Goal: Book appointment/travel/reservation

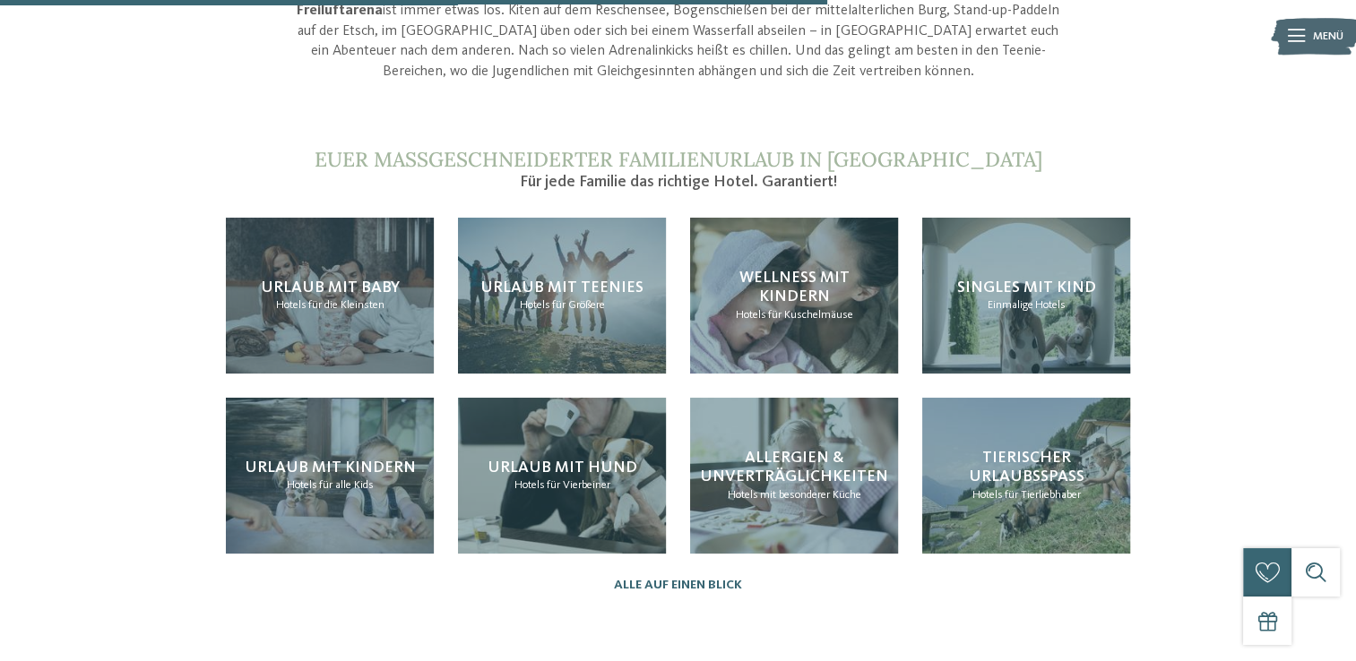
scroll to position [1613, 0]
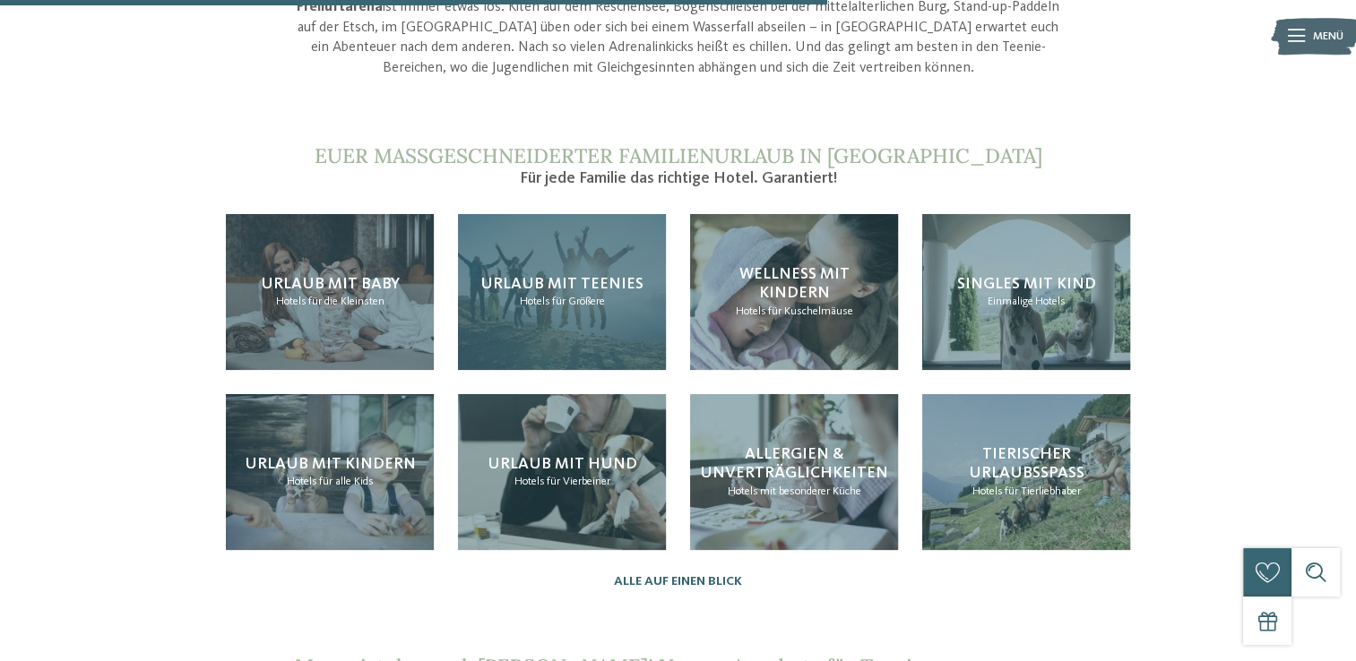
click at [589, 296] on span "für Größere" at bounding box center [578, 302] width 53 height 12
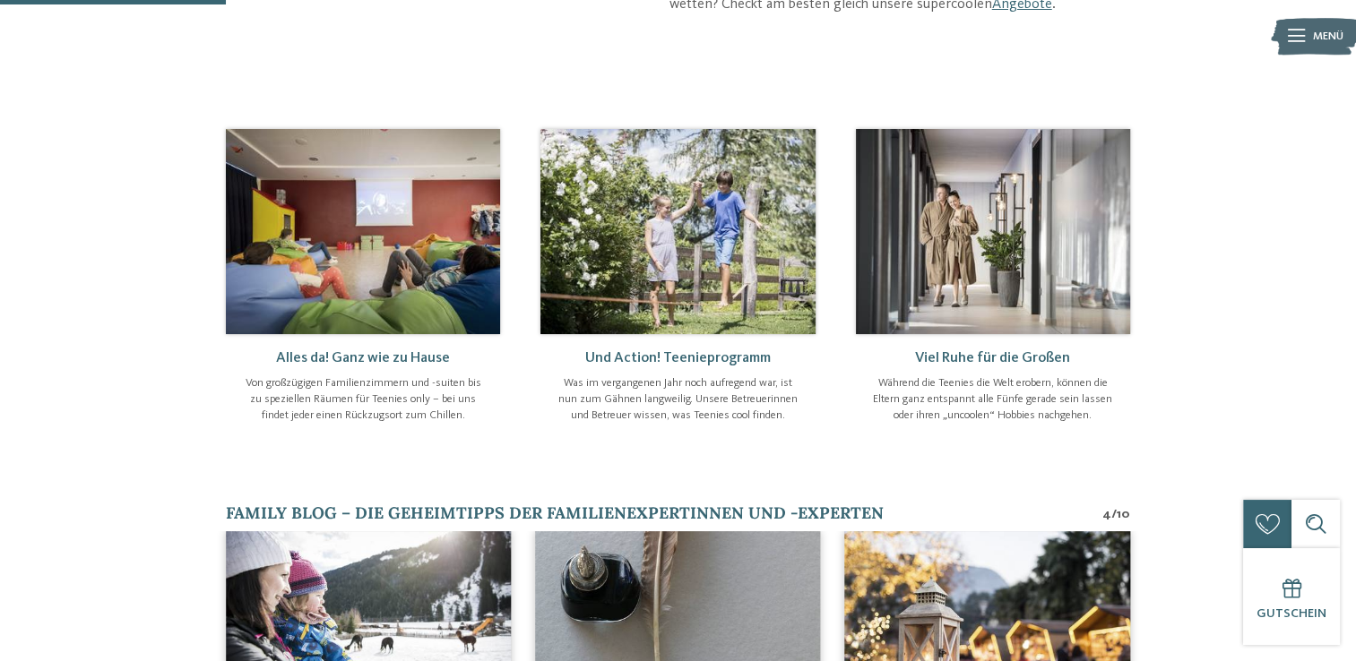
scroll to position [134, 0]
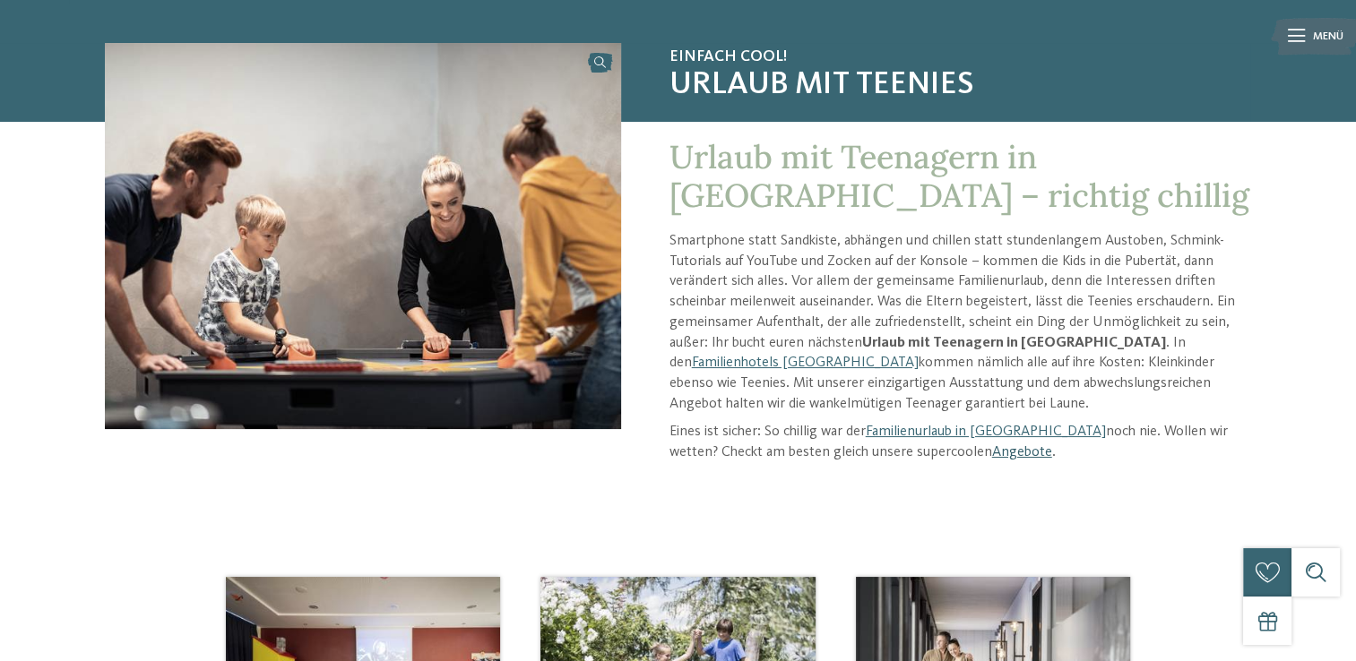
click at [992, 454] on link "Angebote" at bounding box center [1022, 452] width 60 height 14
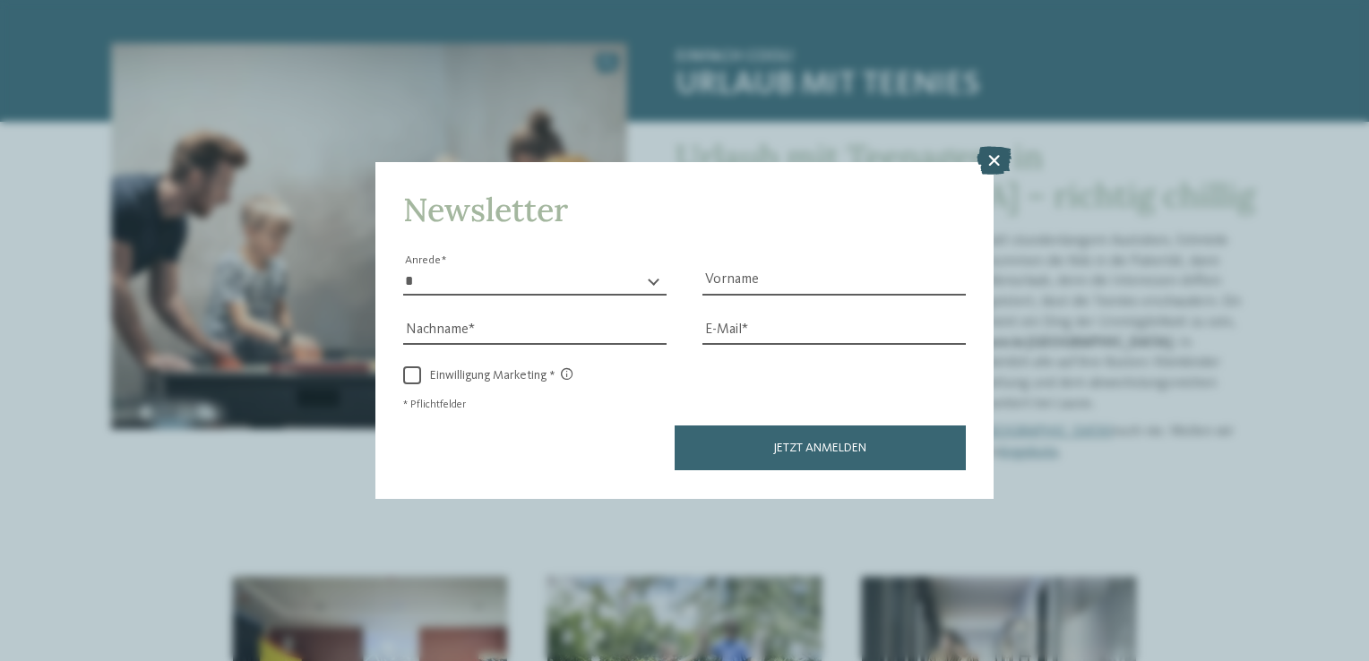
click at [998, 163] on icon at bounding box center [994, 161] width 35 height 29
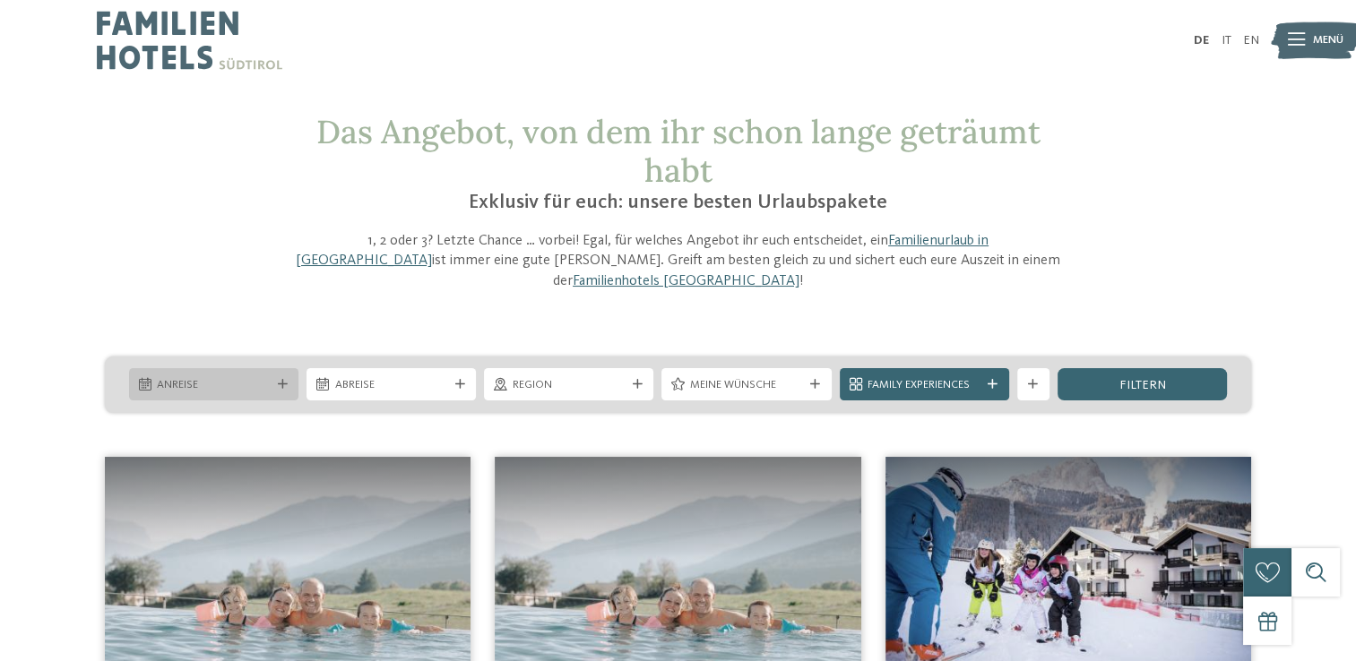
click at [286, 380] on icon at bounding box center [283, 385] width 10 height 10
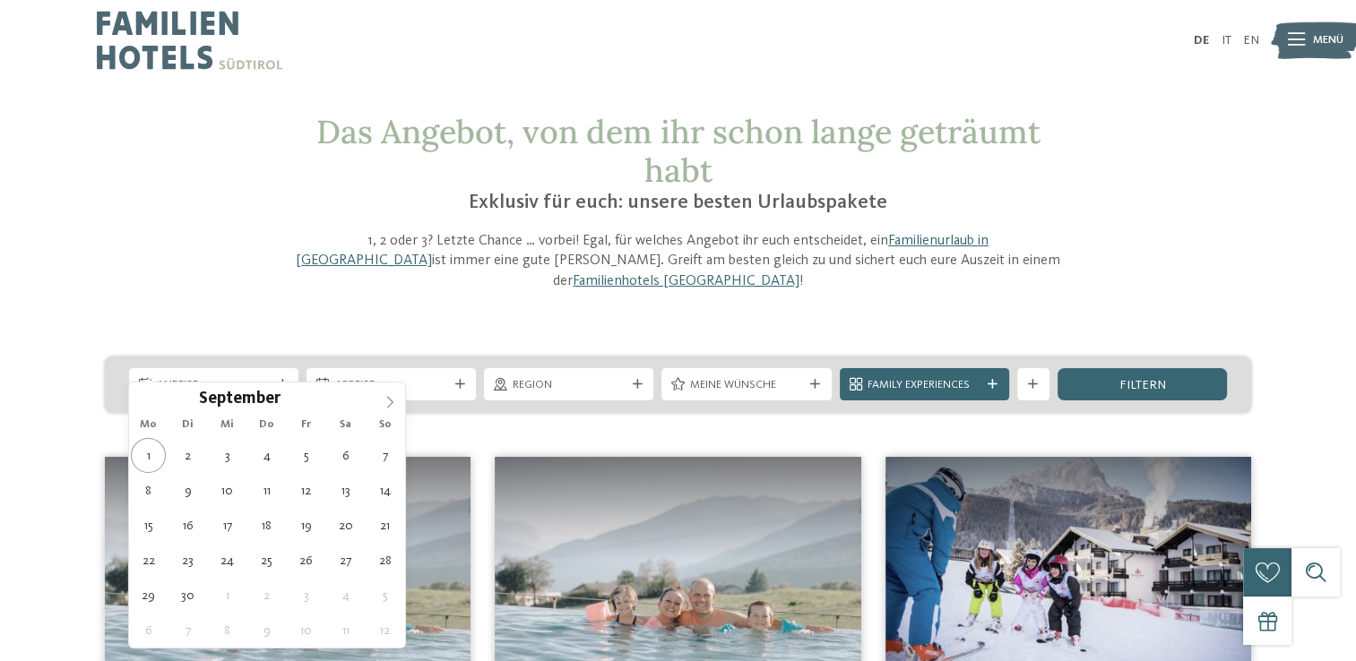
click at [390, 400] on icon at bounding box center [390, 403] width 6 height 12
type div "[DATE]"
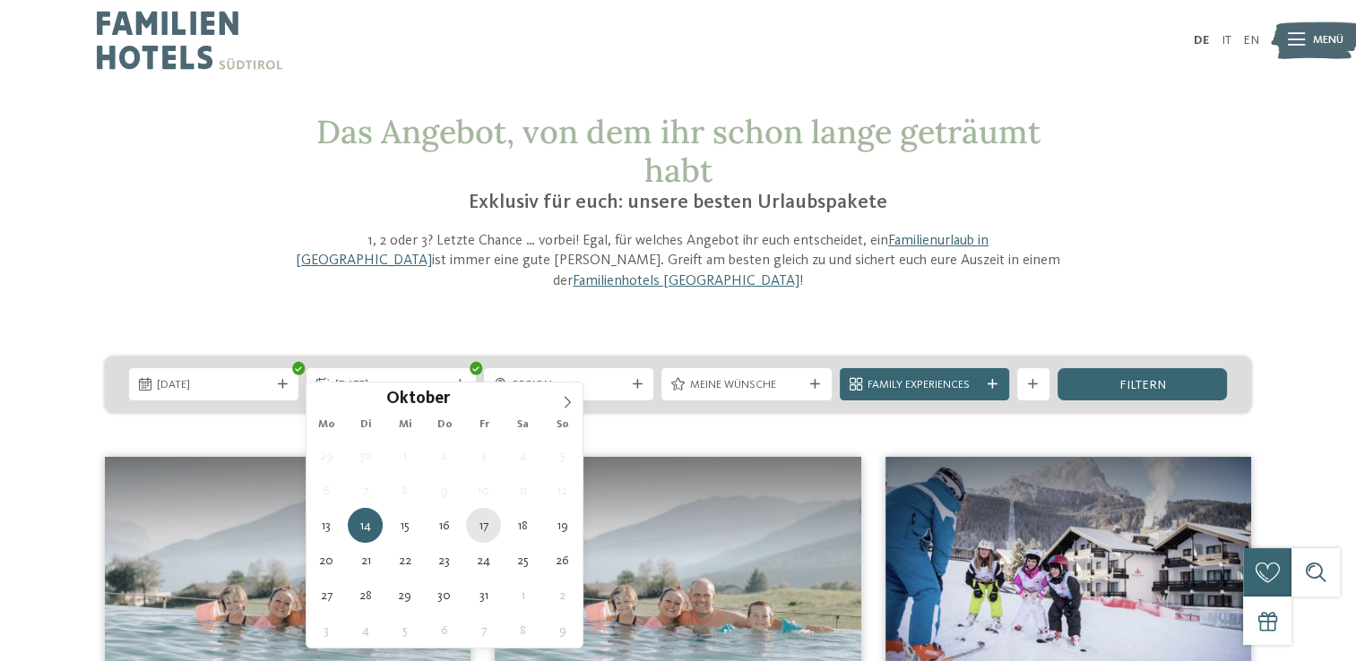
type div "[DATE]"
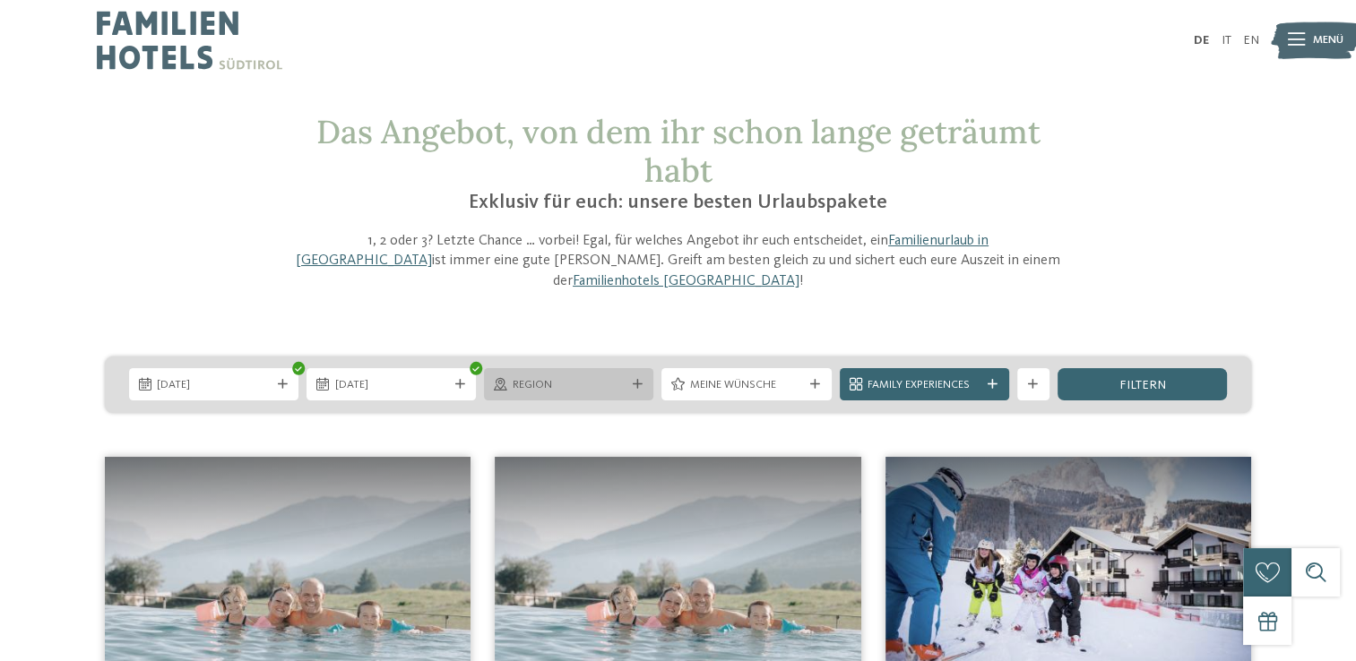
click at [635, 372] on div "Region" at bounding box center [568, 384] width 169 height 32
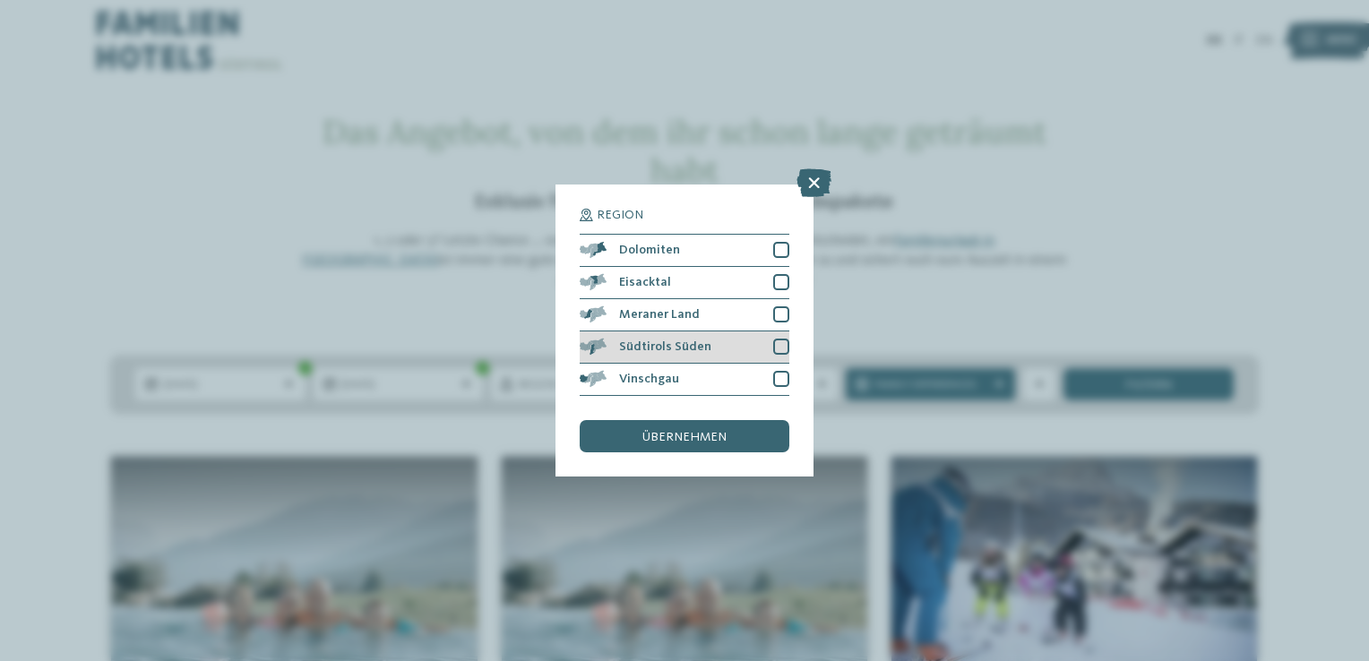
click at [728, 342] on div "Südtirols Süden" at bounding box center [685, 348] width 210 height 32
click at [731, 437] on div "übernehmen" at bounding box center [685, 436] width 210 height 32
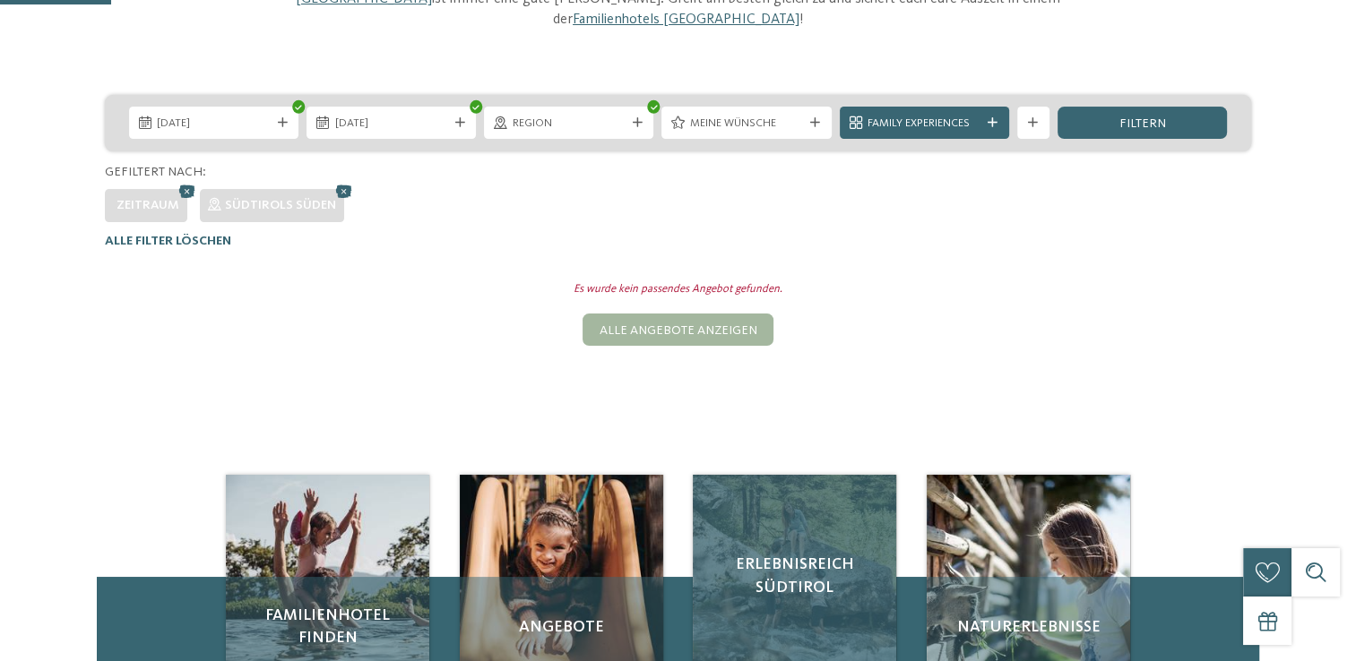
scroll to position [65, 0]
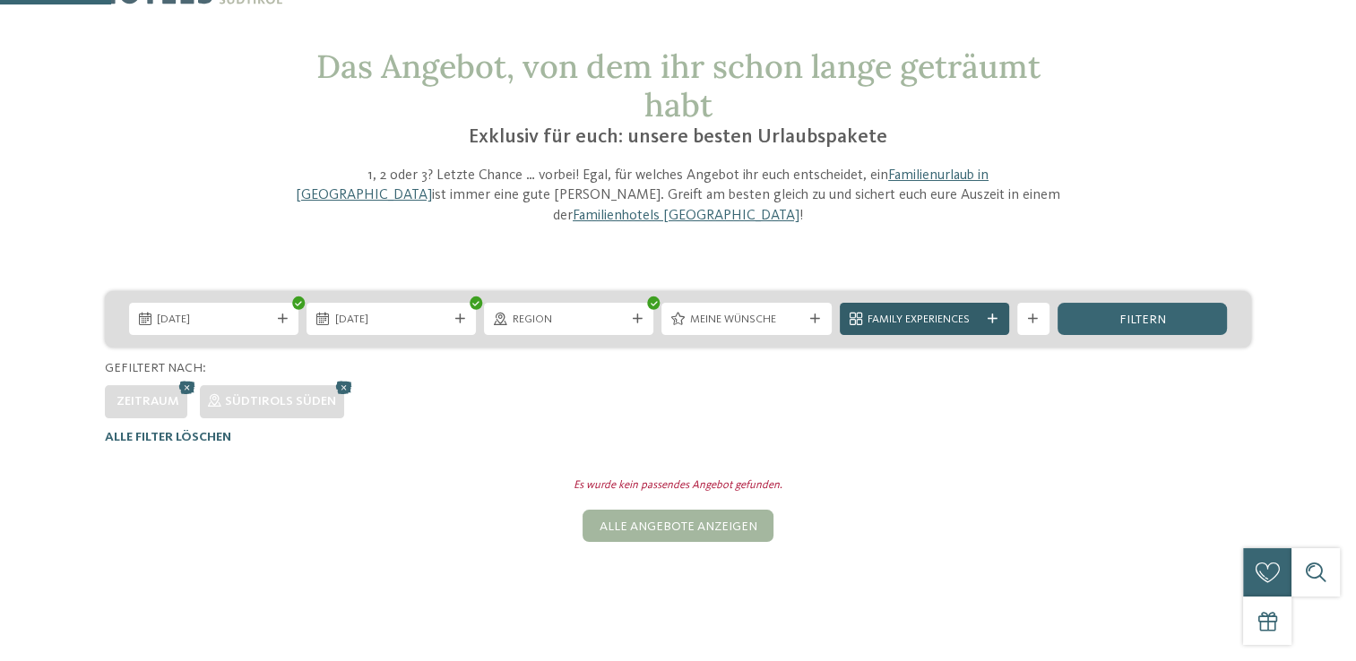
click at [997, 315] on icon at bounding box center [993, 320] width 10 height 10
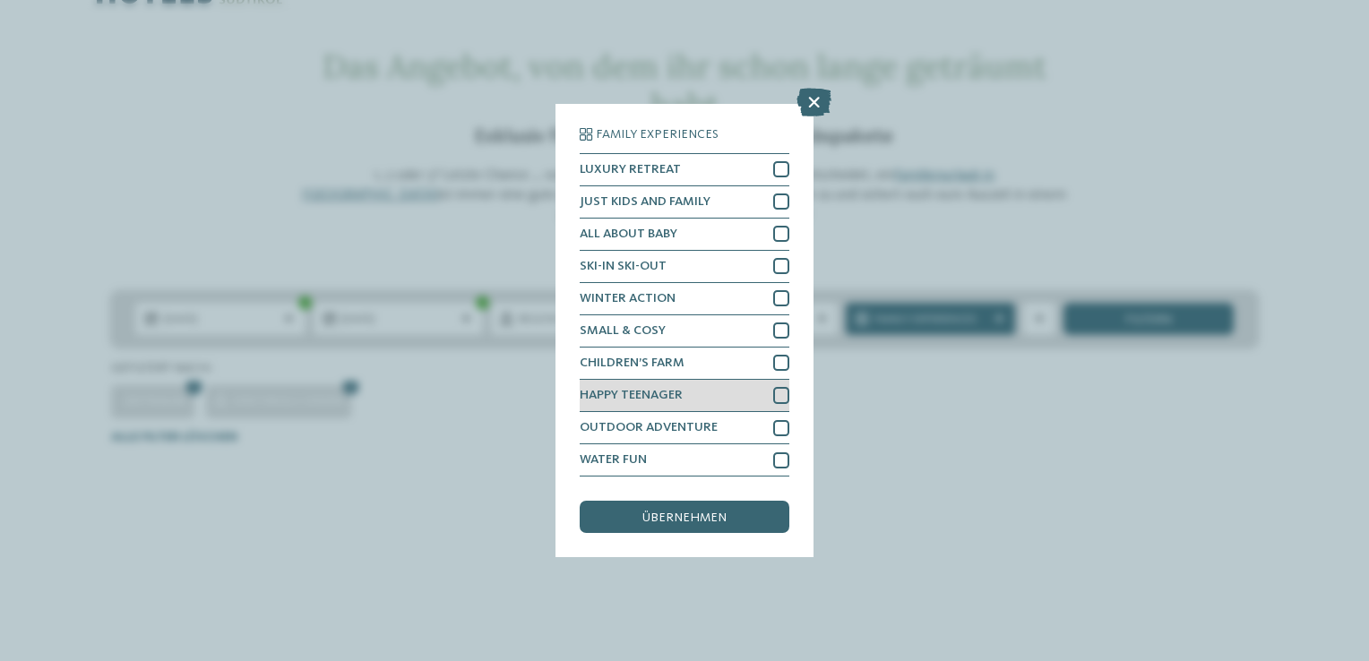
click at [777, 394] on div at bounding box center [781, 395] width 16 height 16
click at [743, 526] on div "übernehmen" at bounding box center [685, 517] width 210 height 32
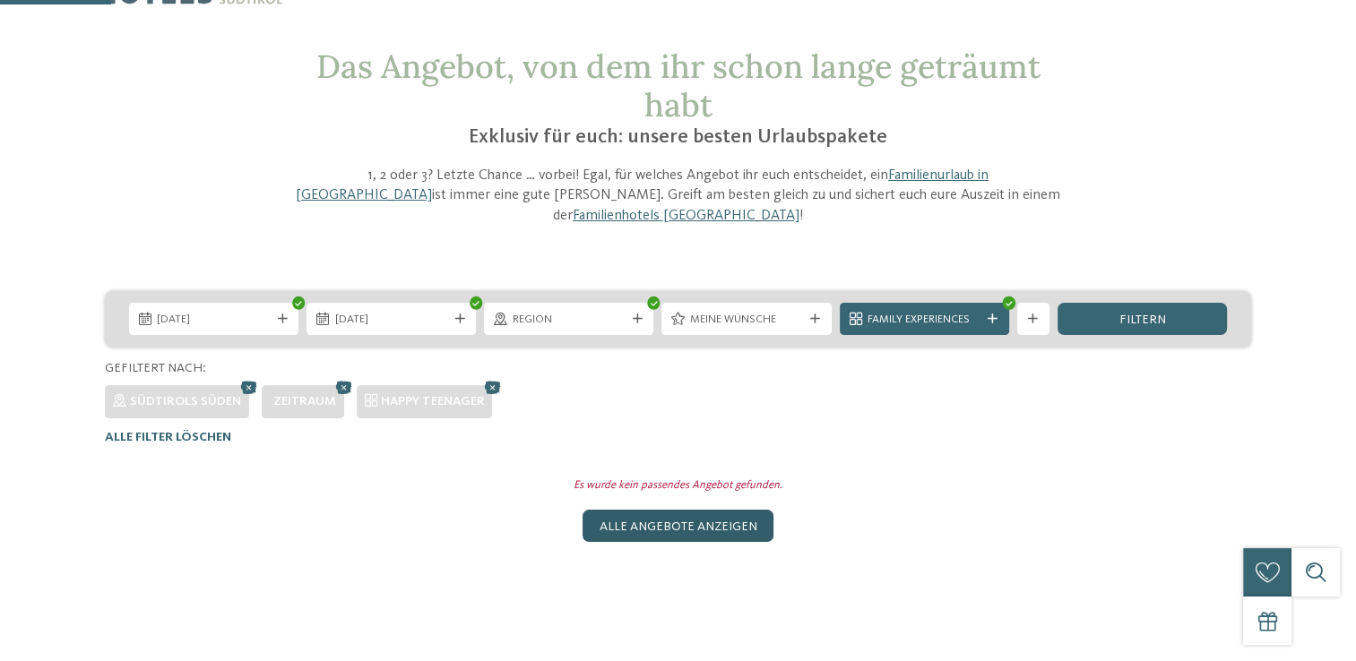
click at [719, 512] on div "Alle Angebote anzeigen" at bounding box center [678, 526] width 190 height 32
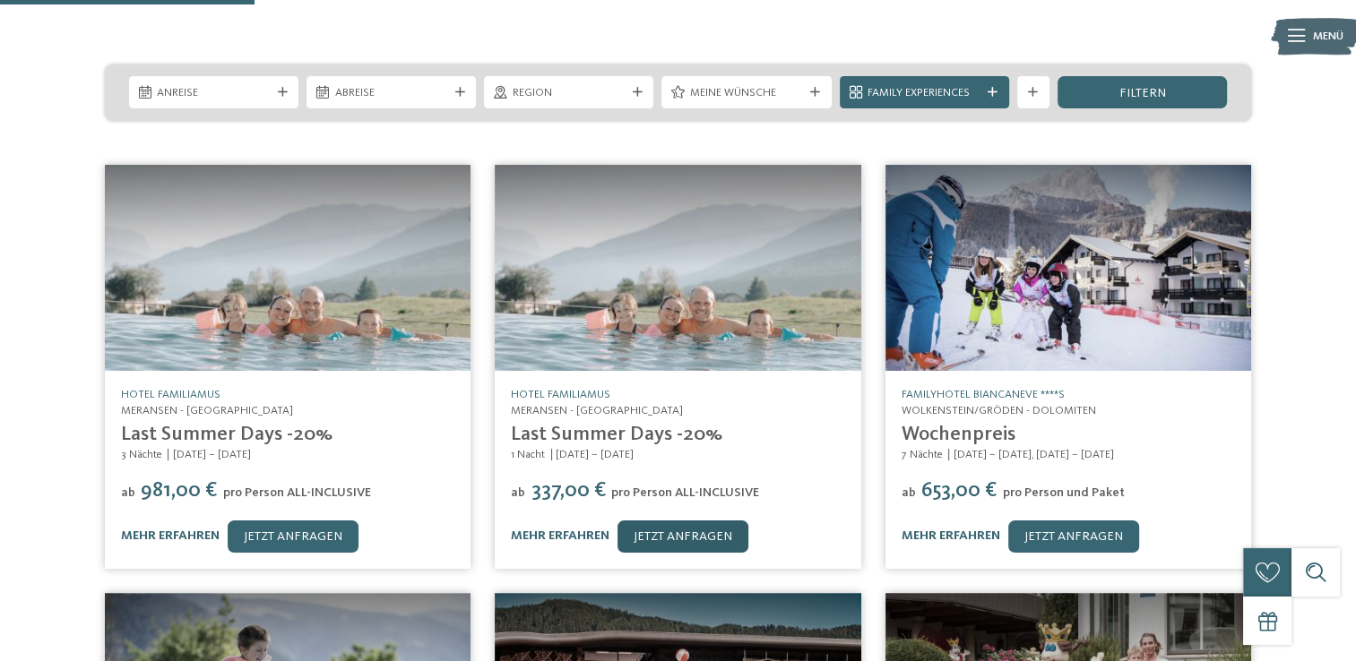
scroll to position [326, 0]
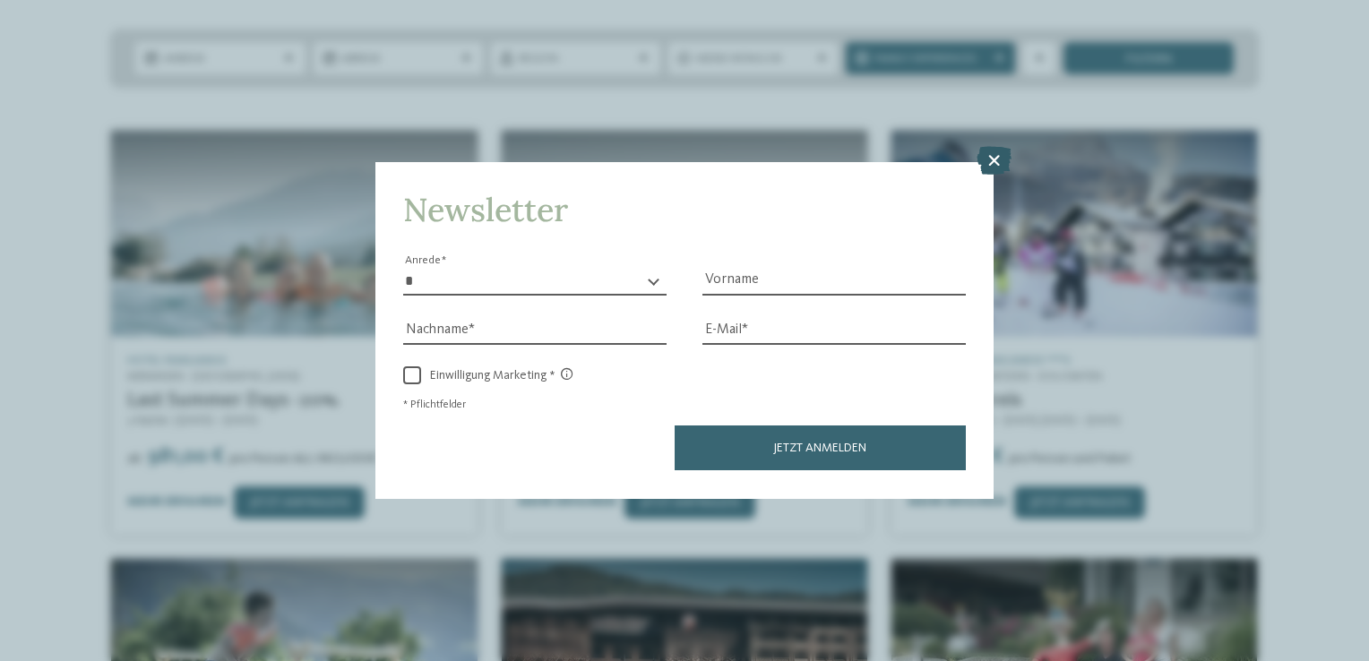
click at [993, 160] on icon at bounding box center [994, 161] width 35 height 29
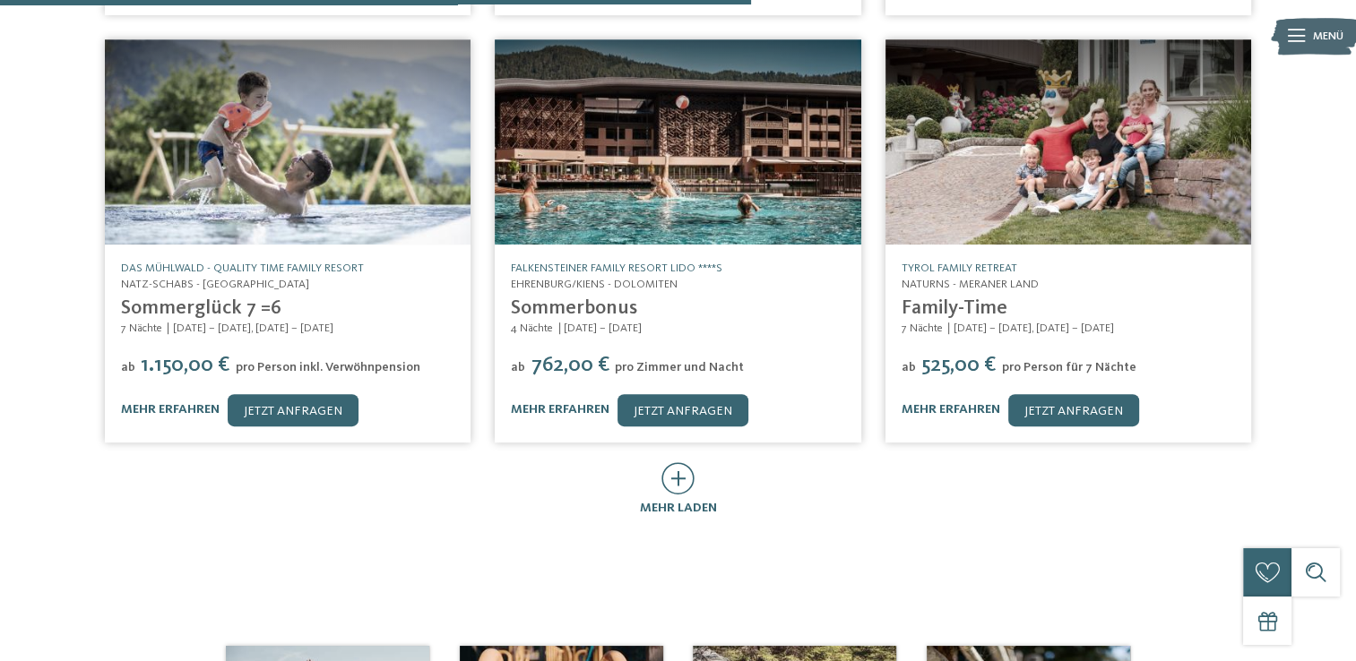
scroll to position [864, 0]
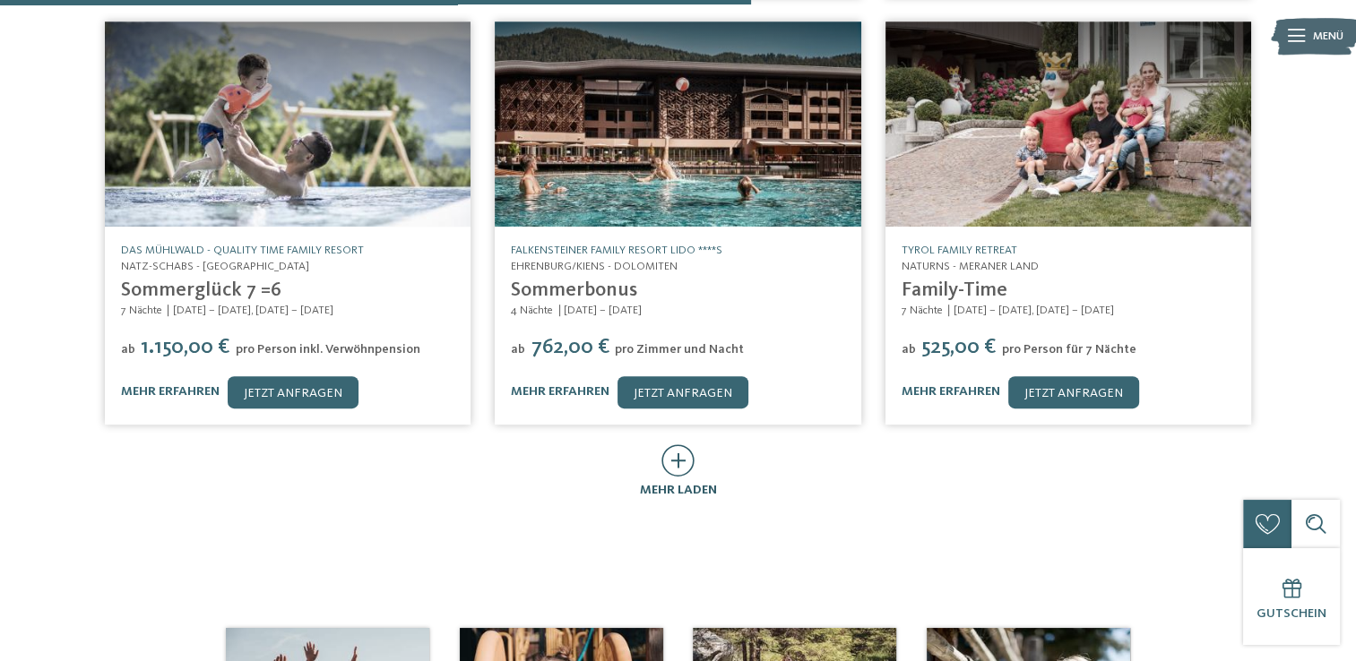
click at [675, 450] on icon at bounding box center [677, 461] width 33 height 32
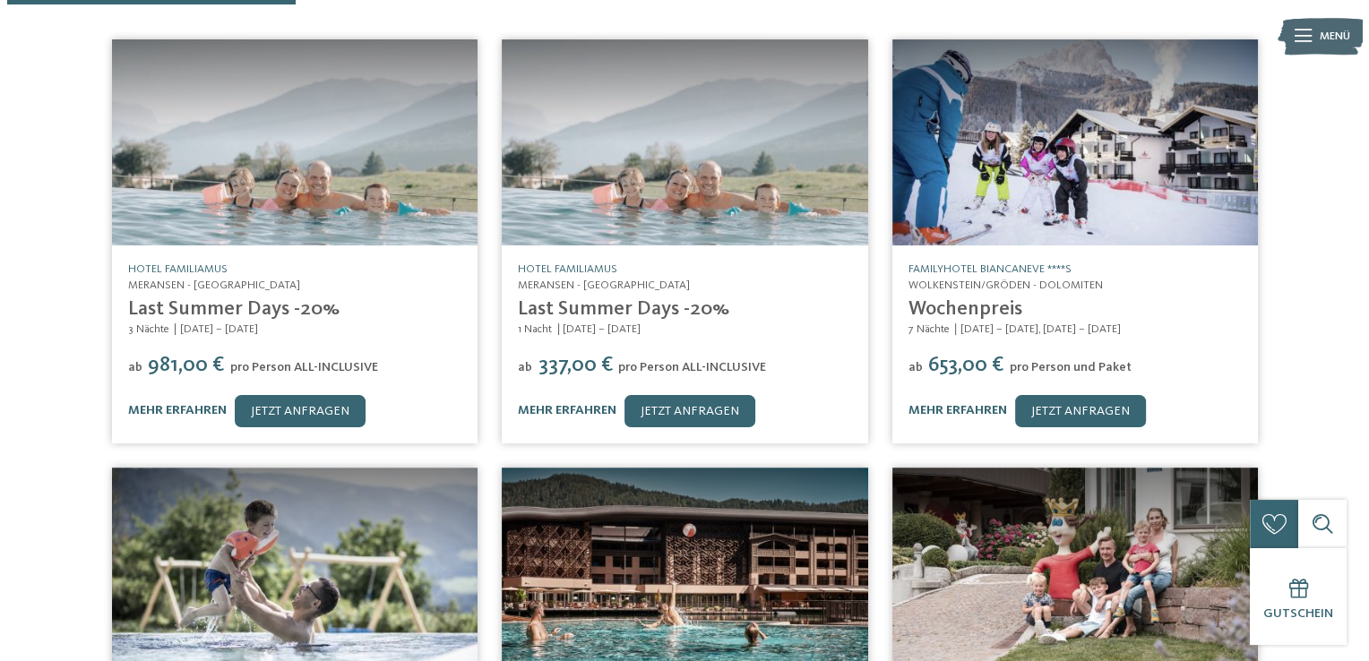
scroll to position [416, 0]
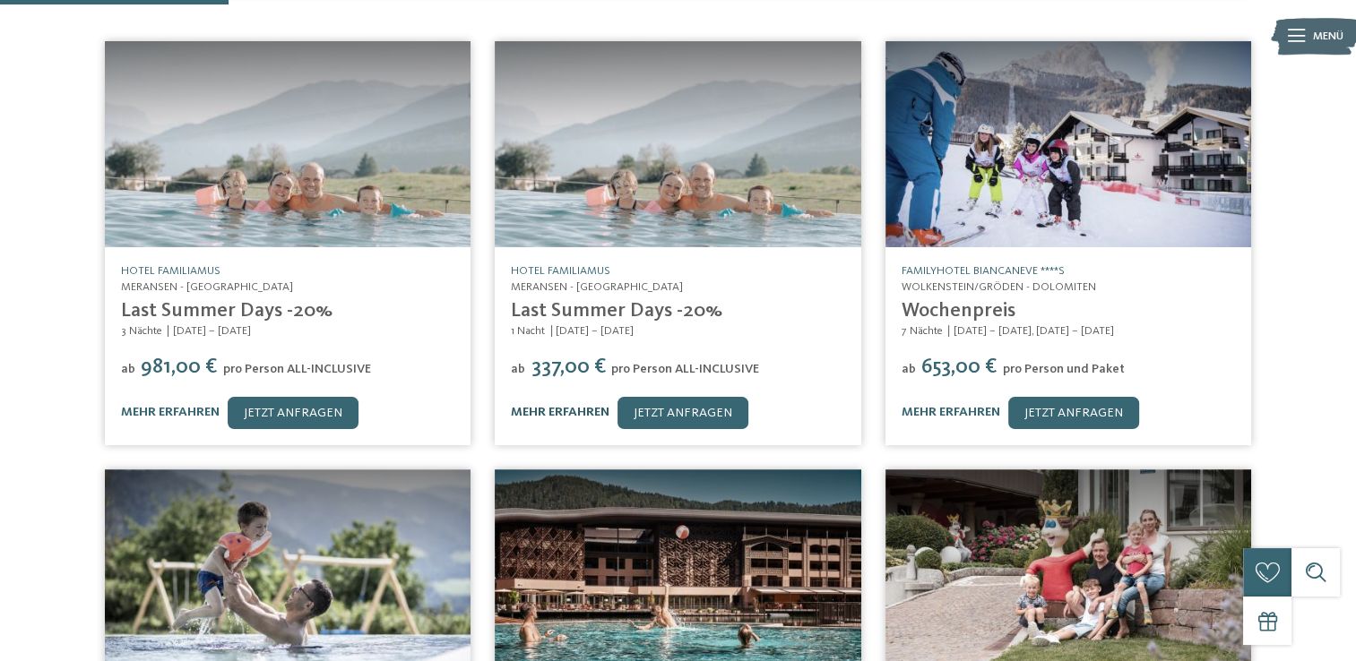
click at [593, 406] on link "mehr erfahren" at bounding box center [560, 412] width 99 height 13
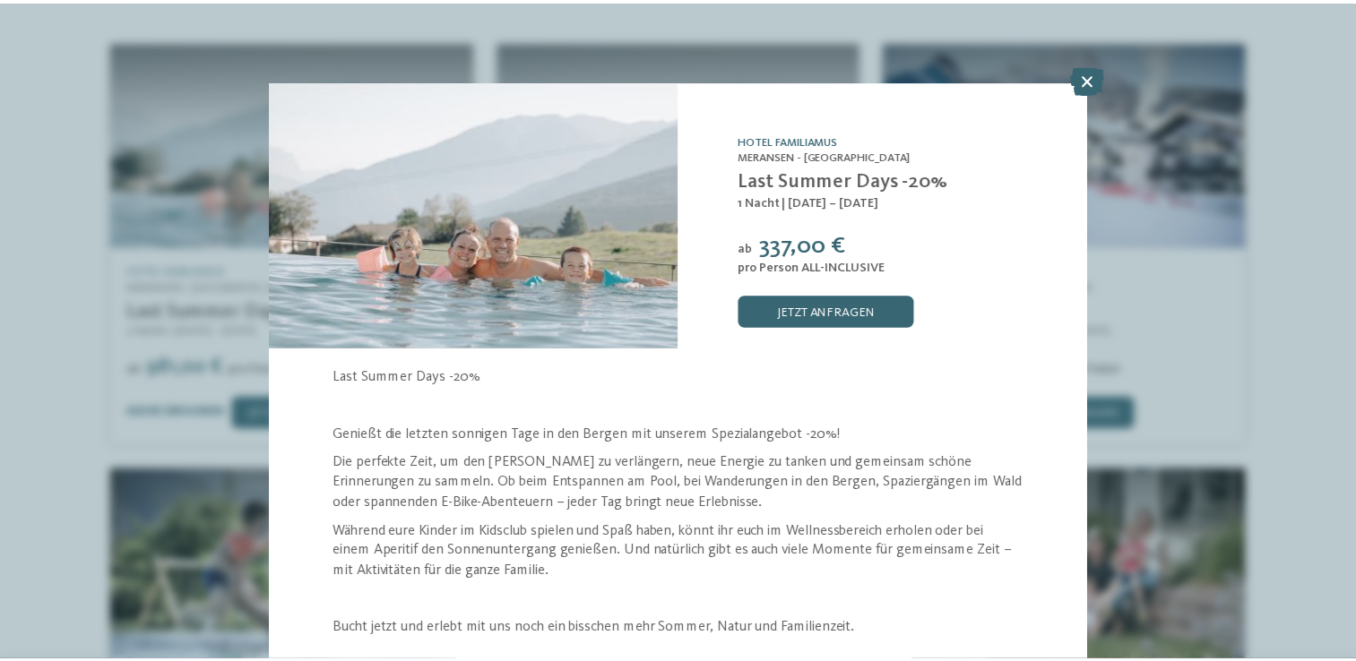
scroll to position [57, 0]
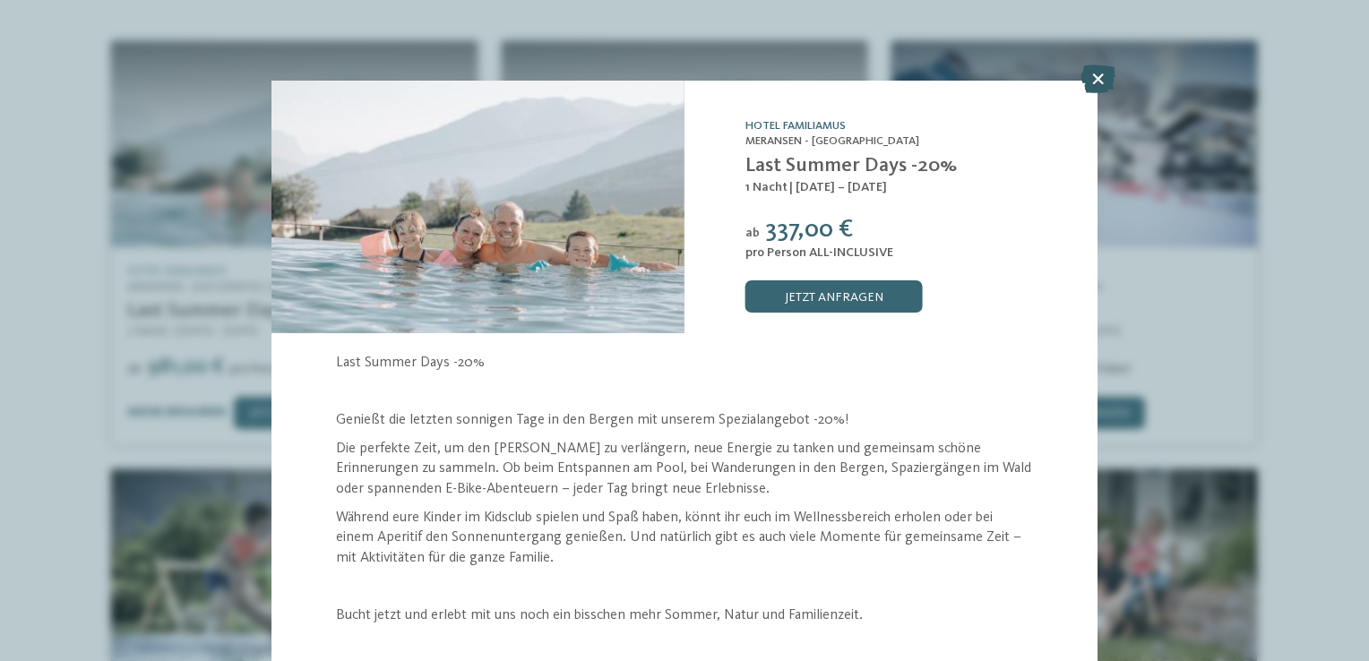
click at [1101, 87] on icon at bounding box center [1098, 79] width 35 height 29
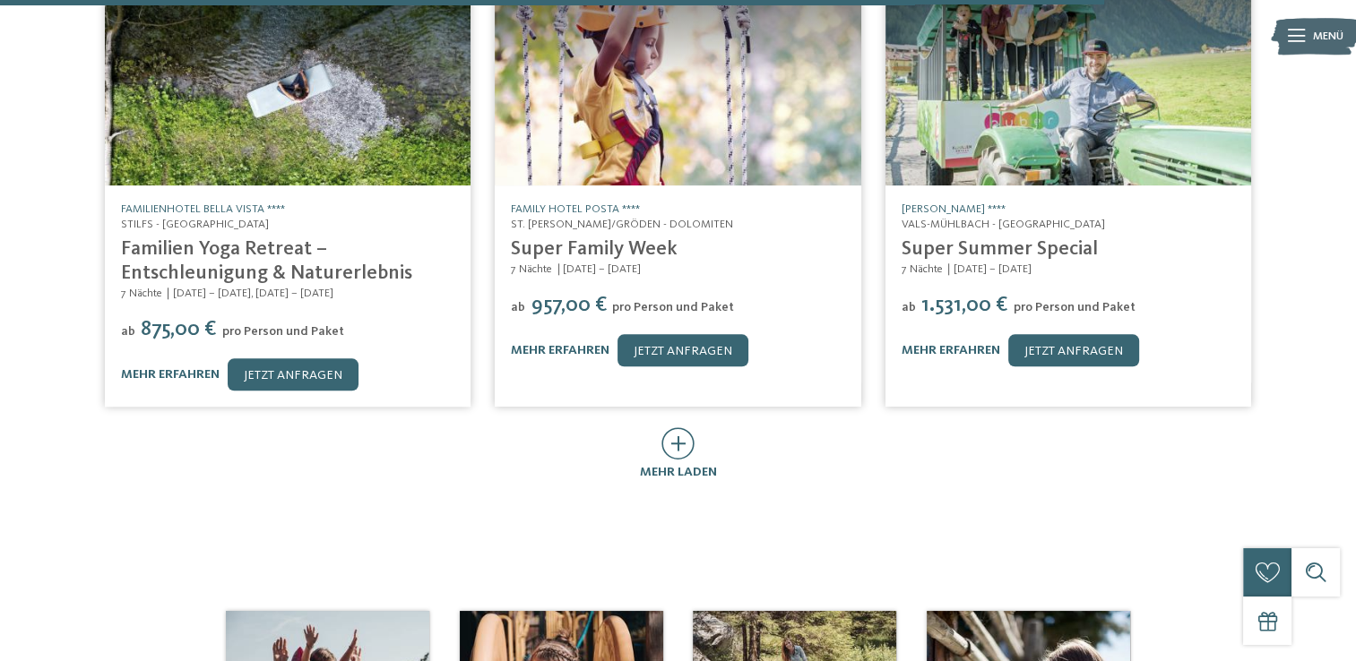
scroll to position [2029, 0]
